Goal: Task Accomplishment & Management: Use online tool/utility

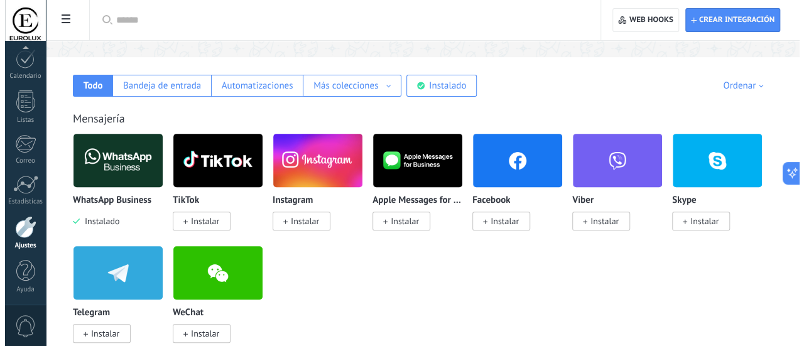
scroll to position [126, 0]
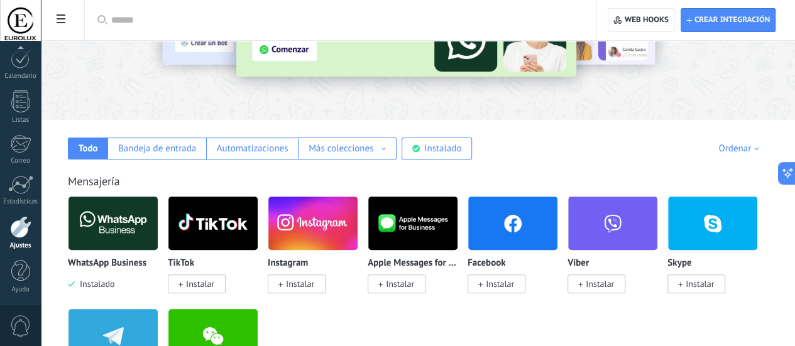
click at [557, 221] on img at bounding box center [512, 223] width 89 height 61
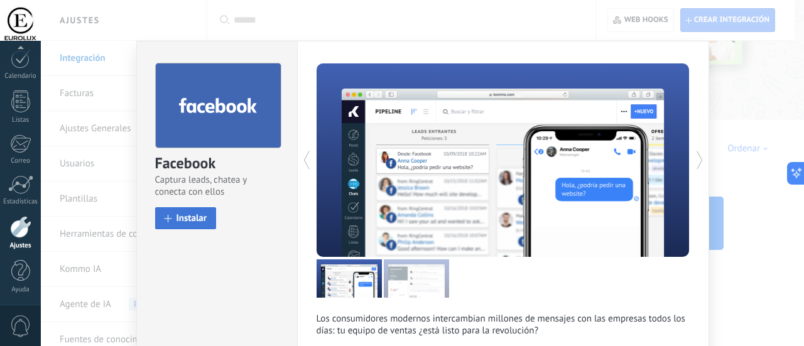
click at [194, 222] on span "Instalar" at bounding box center [192, 218] width 31 height 9
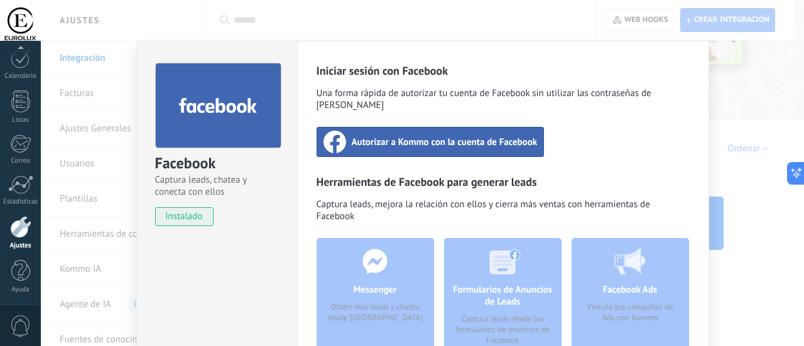
click at [355, 136] on div "Autorizar a Kommo con la cuenta de Facebook" at bounding box center [431, 142] width 228 height 30
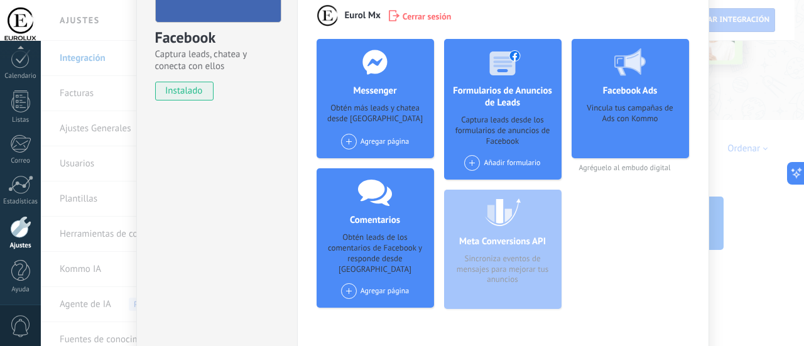
click at [346, 141] on span at bounding box center [349, 142] width 16 height 16
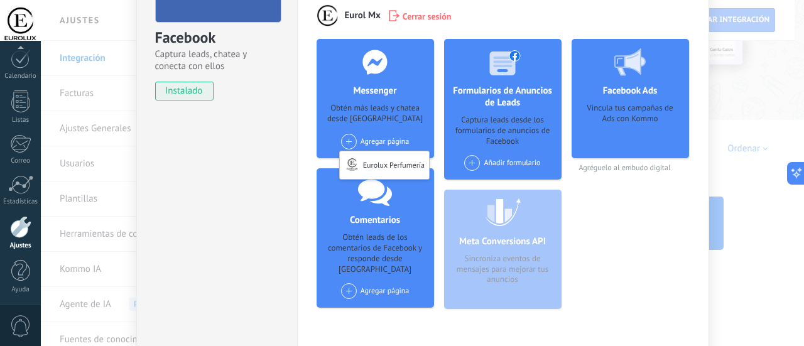
click at [471, 160] on span at bounding box center [472, 163] width 16 height 16
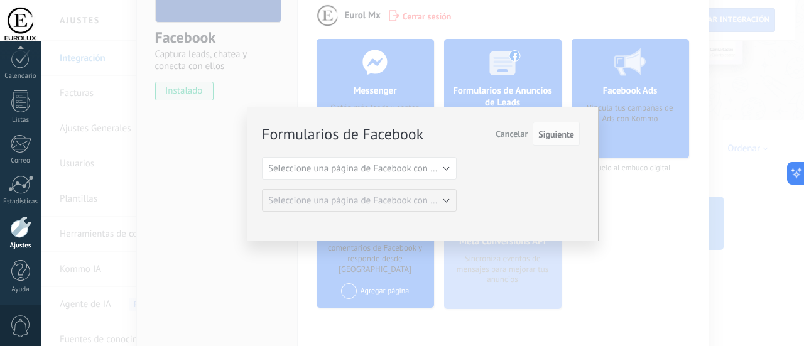
click at [508, 133] on span "Cancelar" at bounding box center [512, 133] width 32 height 11
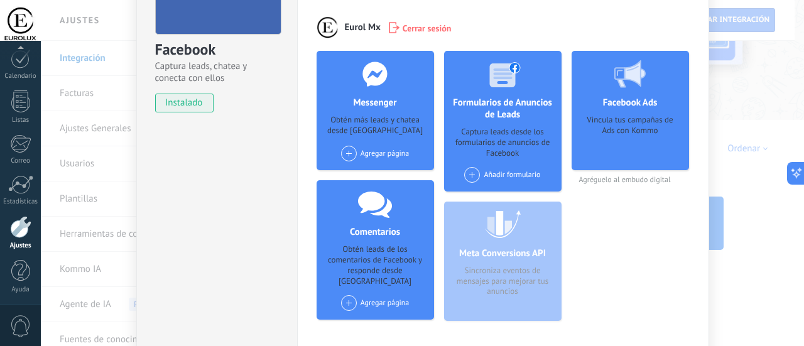
scroll to position [56, 0]
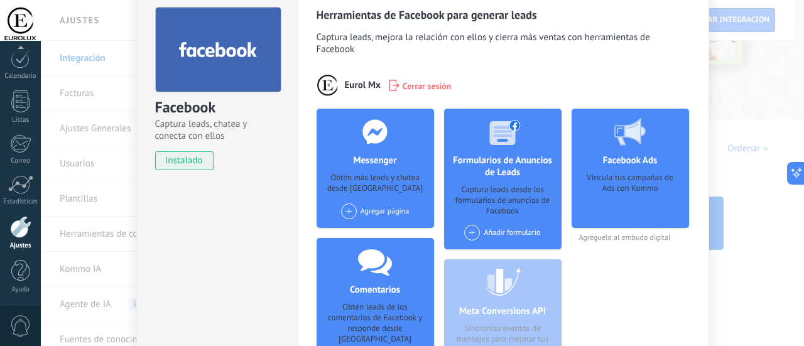
click at [344, 210] on span at bounding box center [349, 212] width 16 height 16
click at [373, 242] on div "Eurolux Perfumería" at bounding box center [384, 235] width 89 height 28
click at [476, 234] on span at bounding box center [472, 233] width 16 height 16
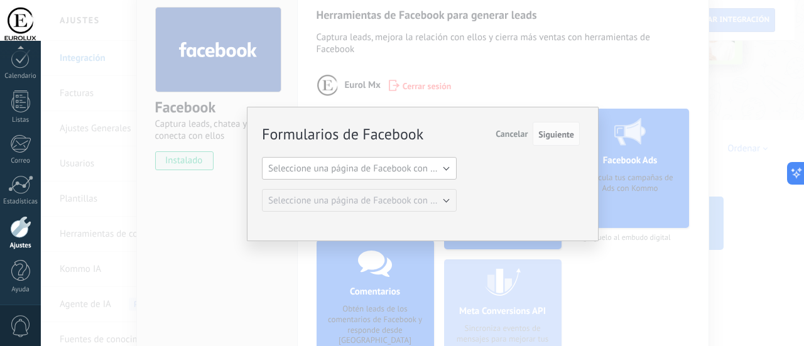
click at [446, 168] on button "Seleccione una página de Facebook con formas" at bounding box center [359, 168] width 195 height 23
click at [446, 168] on span "Seleccione una página de Facebook con formas" at bounding box center [353, 169] width 198 height 12
click at [496, 139] on span "Cancelar" at bounding box center [512, 133] width 32 height 11
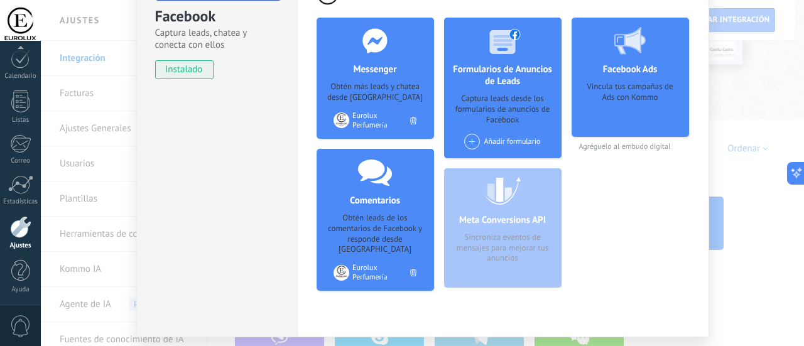
scroll to position [119, 0]
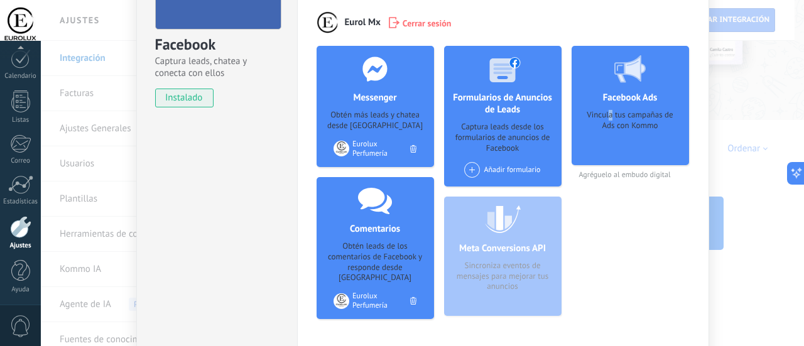
click at [609, 114] on div "Vincula tus campañas de Ads con Kommo" at bounding box center [630, 133] width 97 height 47
click at [644, 80] on div at bounding box center [630, 69] width 124 height 46
click at [641, 79] on div at bounding box center [630, 69] width 124 height 46
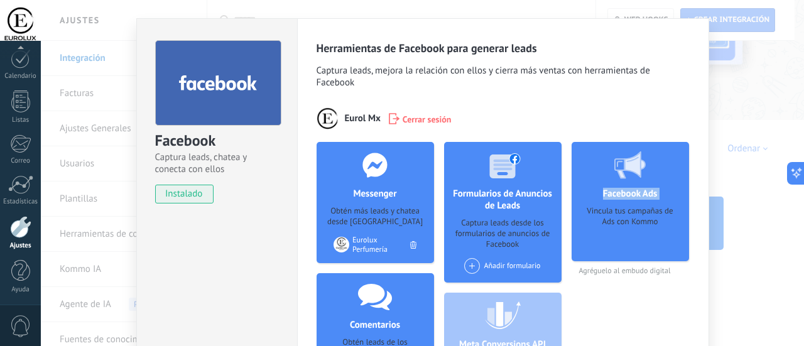
scroll to position [0, 0]
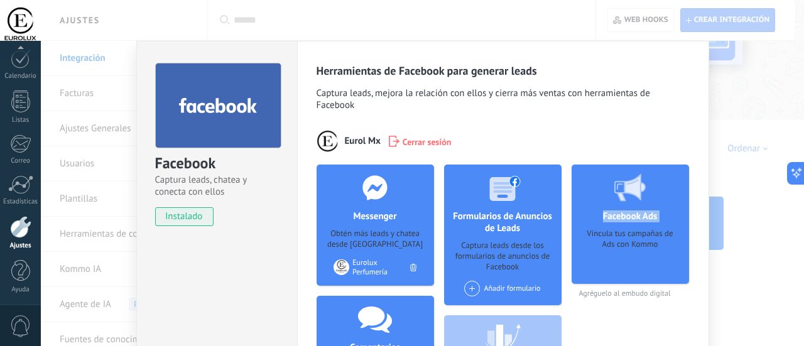
click at [765, 102] on div "Facebook Captura leads, chatea y conecta con ellos instalado Desinstalar Herram…" at bounding box center [422, 173] width 763 height 346
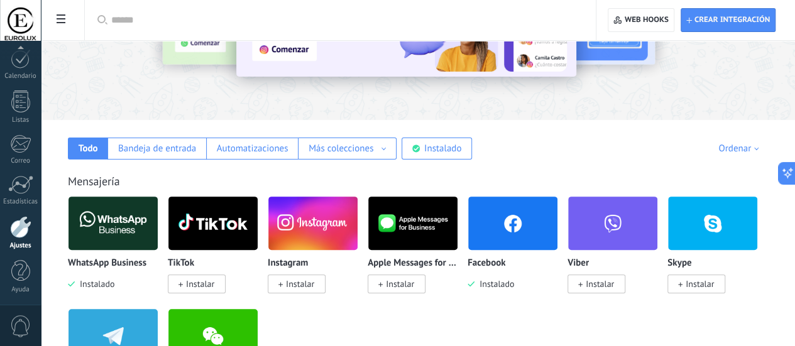
click at [258, 226] on img at bounding box center [212, 223] width 89 height 61
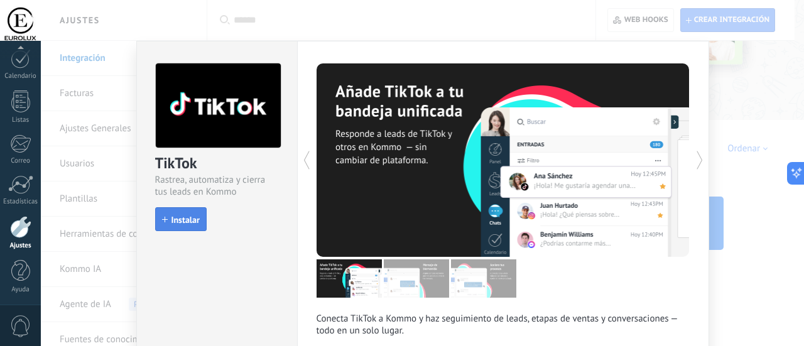
click at [180, 221] on span "Instalar" at bounding box center [186, 220] width 28 height 9
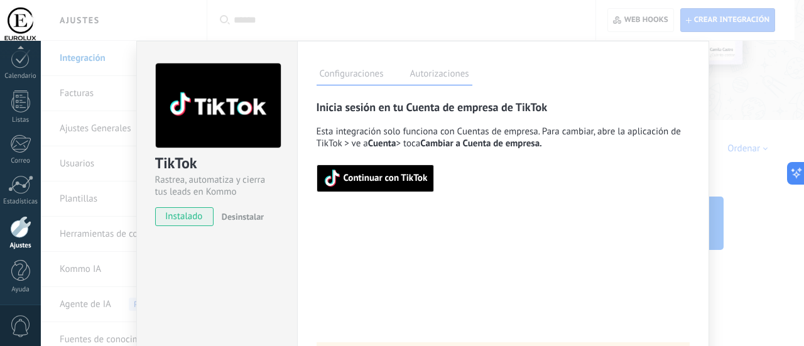
drag, startPoint x: 393, startPoint y: 178, endPoint x: 408, endPoint y: 170, distance: 17.7
click at [408, 170] on span "Continuar con TikTok" at bounding box center [376, 179] width 104 height 18
click at [739, 96] on div "TikTok Rastrea, automatiza y cierra tus leads en Kommo instalado Desinstalar Co…" at bounding box center [422, 173] width 763 height 346
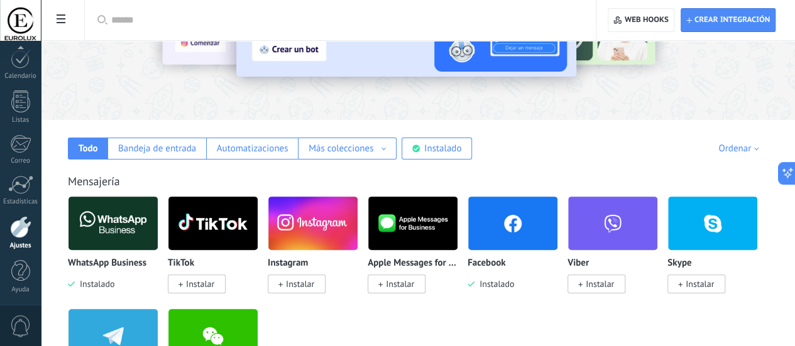
click at [314, 283] on span "Instalar" at bounding box center [300, 283] width 28 height 11
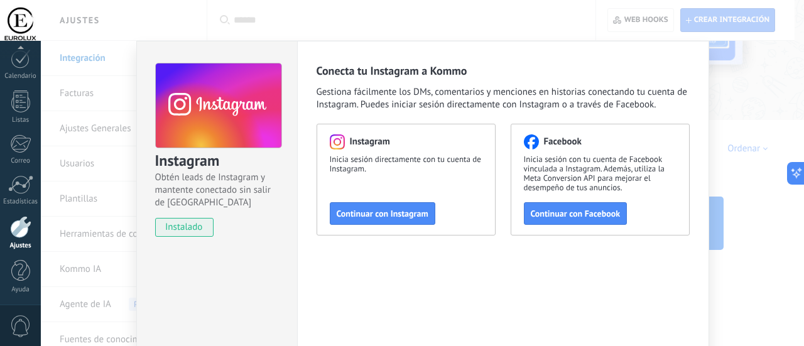
click at [177, 230] on span "instalado" at bounding box center [184, 227] width 57 height 19
click at [187, 229] on span "instalado" at bounding box center [184, 227] width 57 height 19
click at [253, 20] on div "Instagram Obtén leads de Instagram y mantente conectado sin salir de Kommo inst…" at bounding box center [422, 173] width 763 height 346
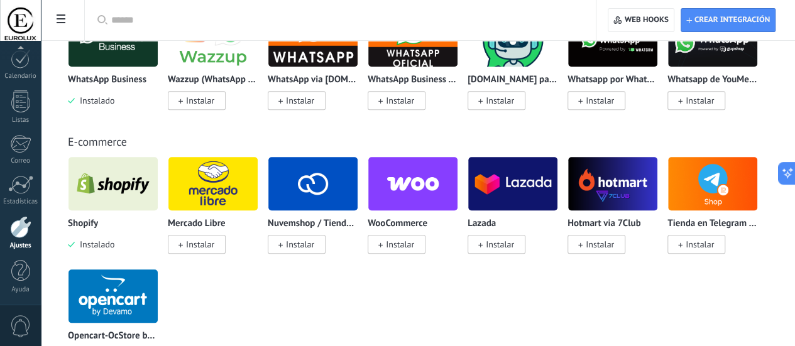
scroll to position [314, 0]
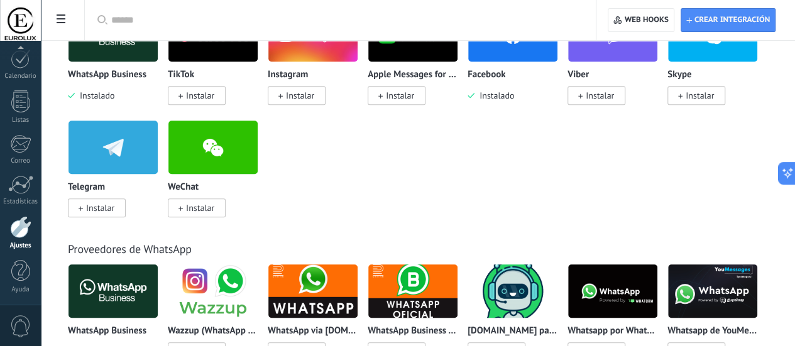
click at [488, 21] on input "text" at bounding box center [344, 20] width 467 height 13
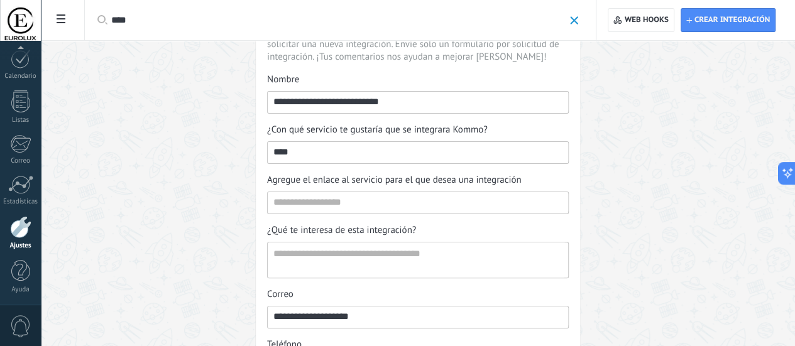
scroll to position [0, 0]
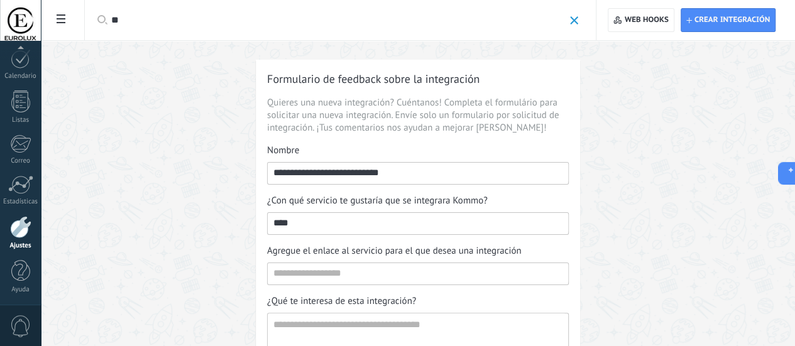
type input "*"
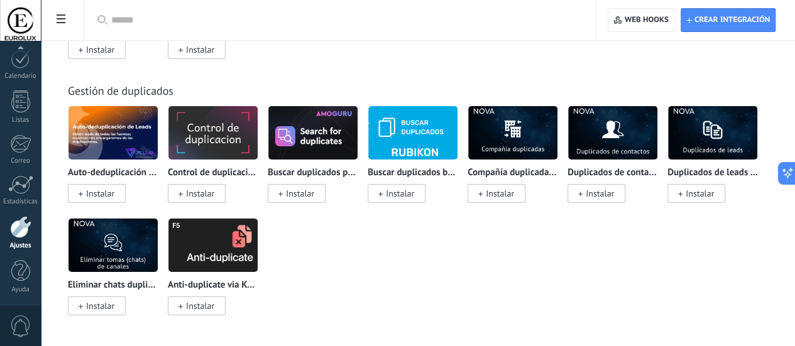
scroll to position [4461, 0]
